Goal: Entertainment & Leisure: Browse casually

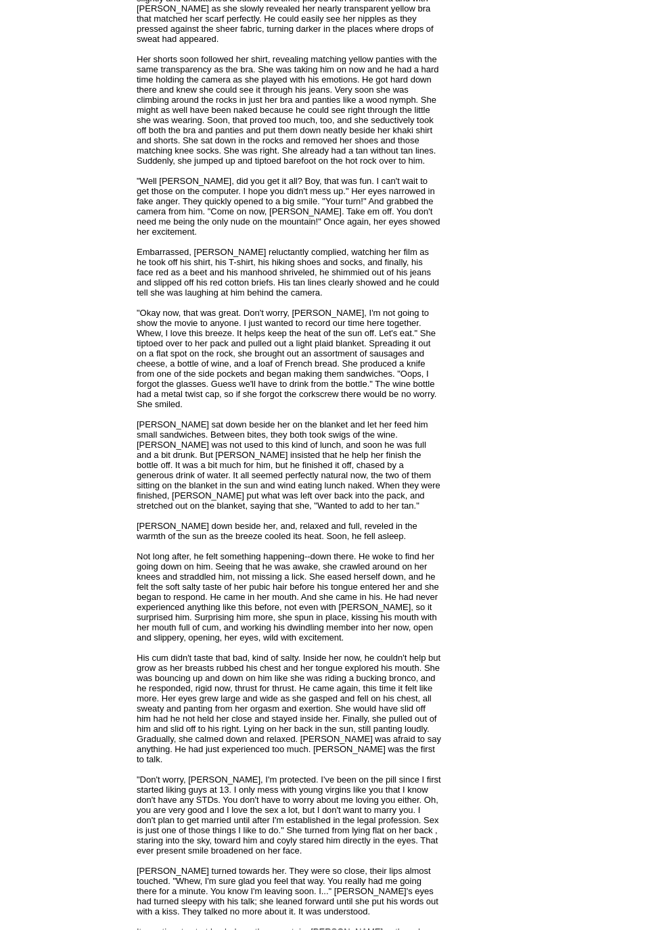
scroll to position [1679, 0]
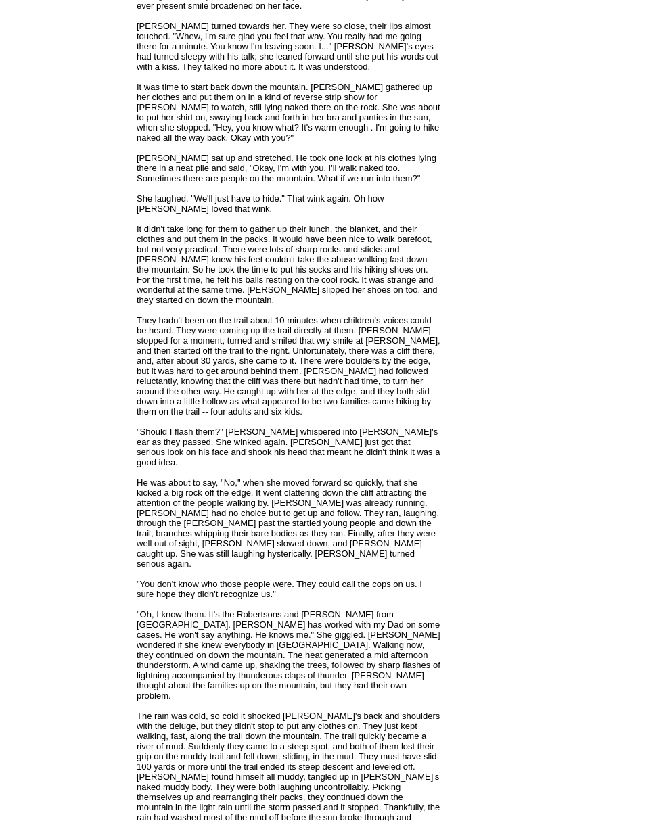
scroll to position [2367, 0]
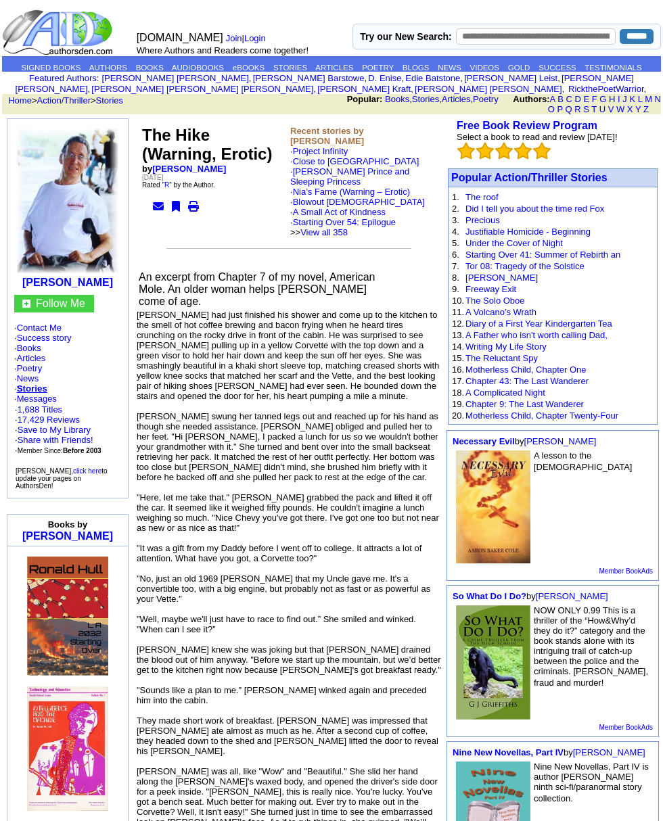
click at [386, 175] on link "[PERSON_NAME] Prince and Sleeping Princess" at bounding box center [349, 176] width 119 height 20
click at [386, 176] on link "[PERSON_NAME] Prince and Sleeping Princess" at bounding box center [349, 176] width 119 height 20
click at [392, 191] on link "Nia’s Fame (Warning – Erotic)" at bounding box center [351, 192] width 117 height 10
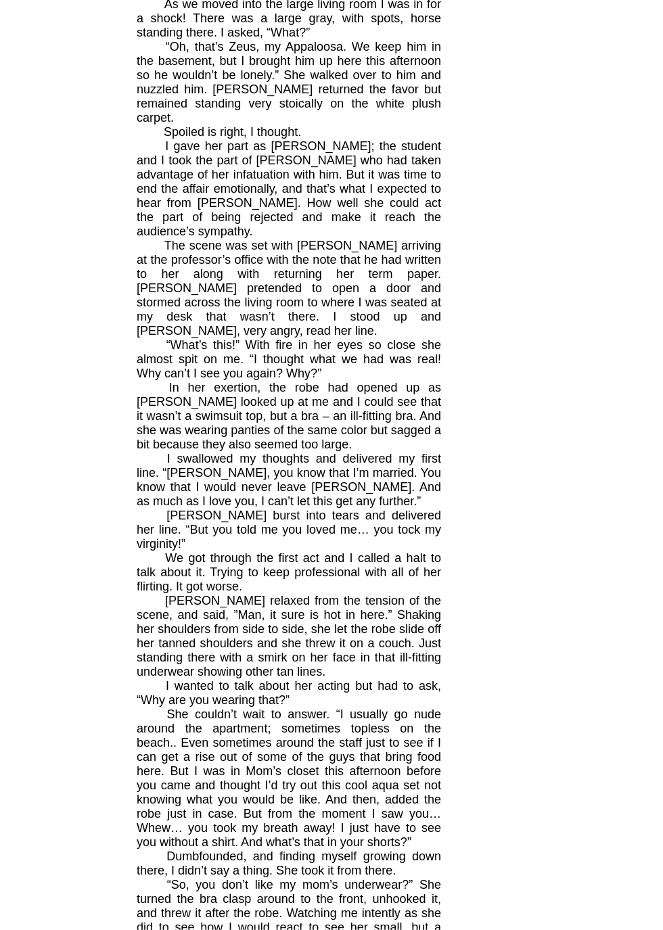
scroll to position [3308, 0]
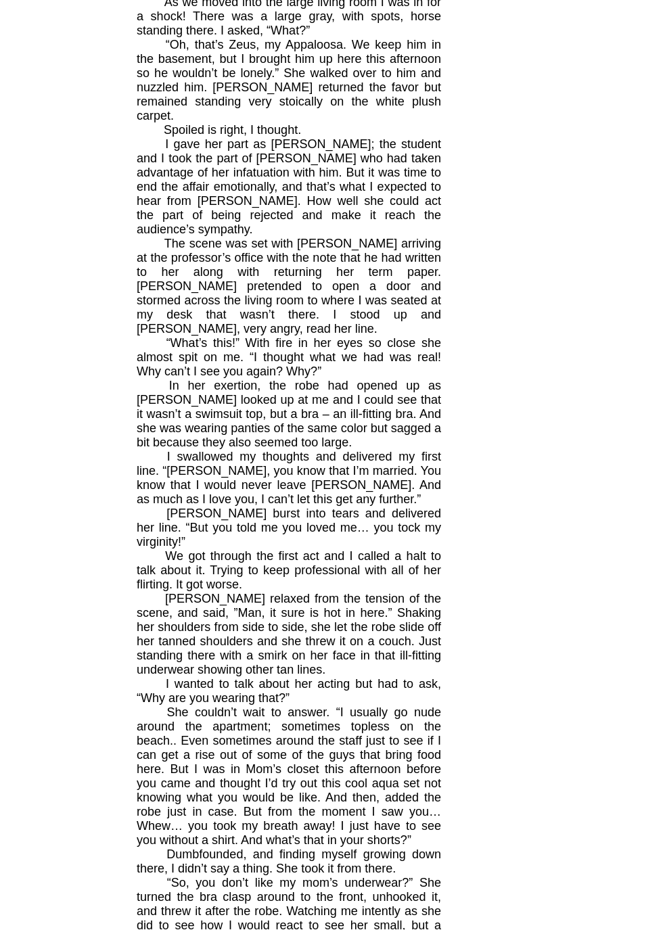
click at [610, 386] on td "Free Book Review Program Select a book to read and review today! Popular Relati…" at bounding box center [552, 155] width 216 height 6678
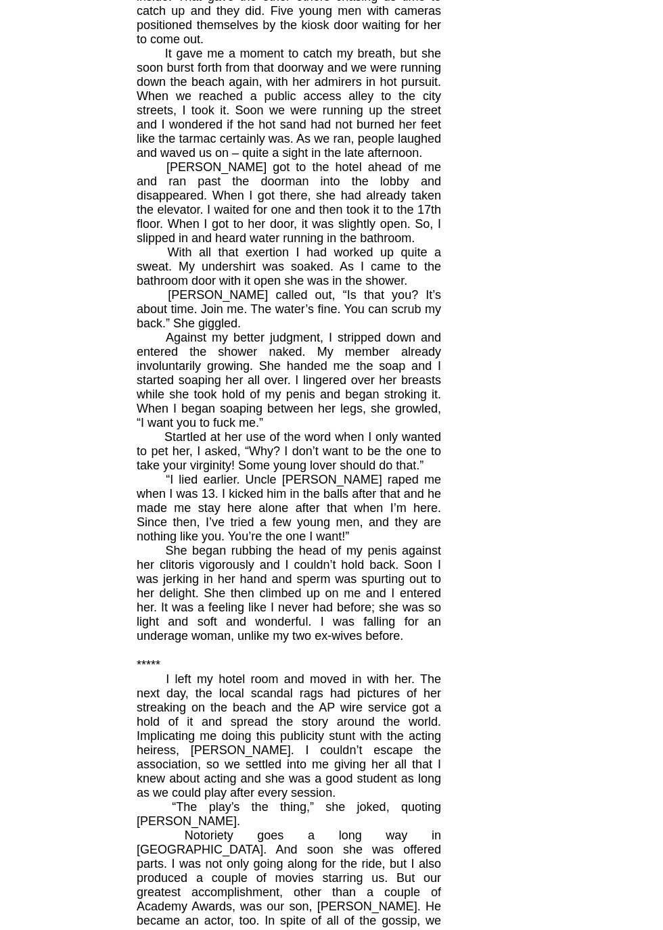
scroll to position [5218, 0]
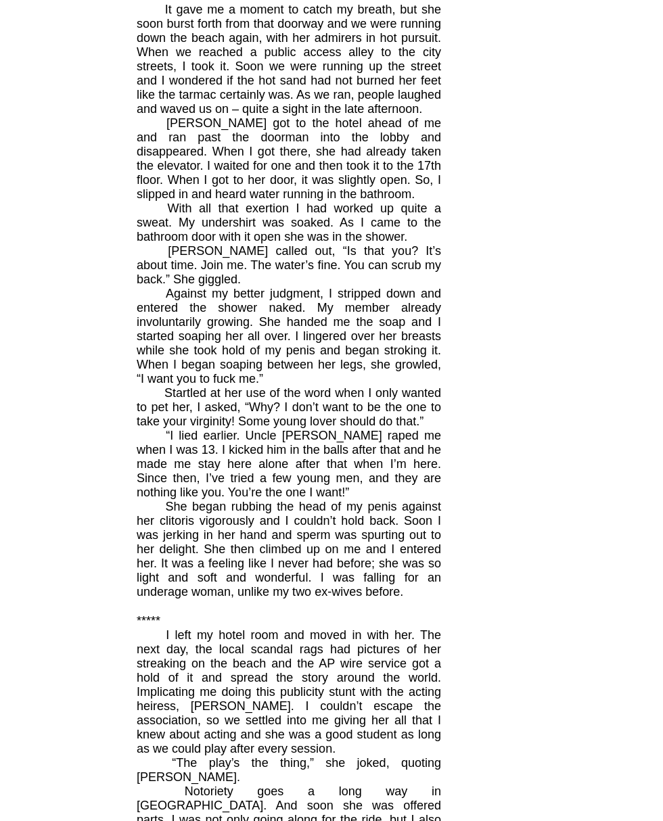
scroll to position [5261, 0]
